Goal: Task Accomplishment & Management: Use online tool/utility

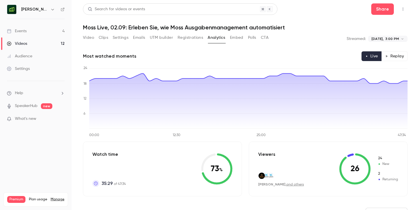
click at [230, 39] on button "Embed" at bounding box center [236, 37] width 13 height 9
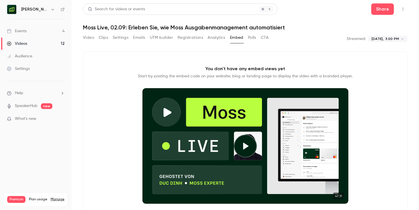
click at [217, 37] on button "Analytics" at bounding box center [216, 37] width 18 height 9
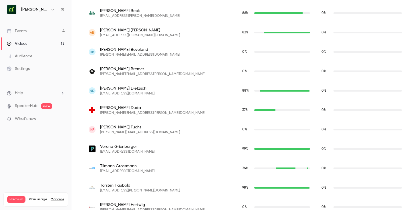
scroll to position [261, 0]
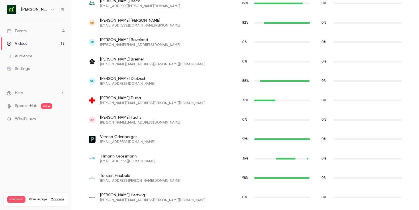
click at [129, 84] on span "[EMAIL_ADDRESS][DOMAIN_NAME]" at bounding box center [127, 84] width 54 height 5
copy span "[EMAIL_ADDRESS][DOMAIN_NAME]"
